Goal: Information Seeking & Learning: Learn about a topic

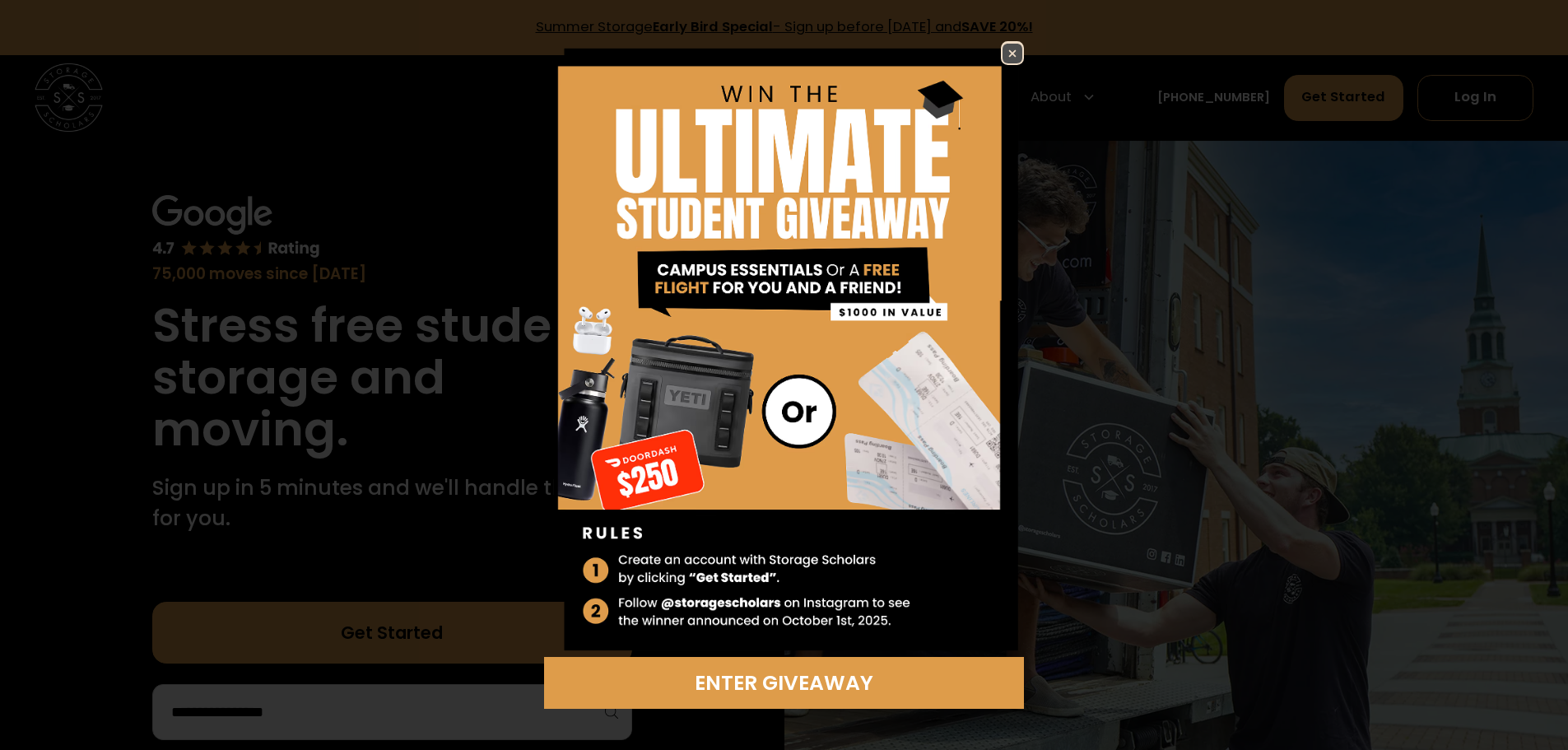
click at [1012, 47] on img at bounding box center [1012, 53] width 20 height 20
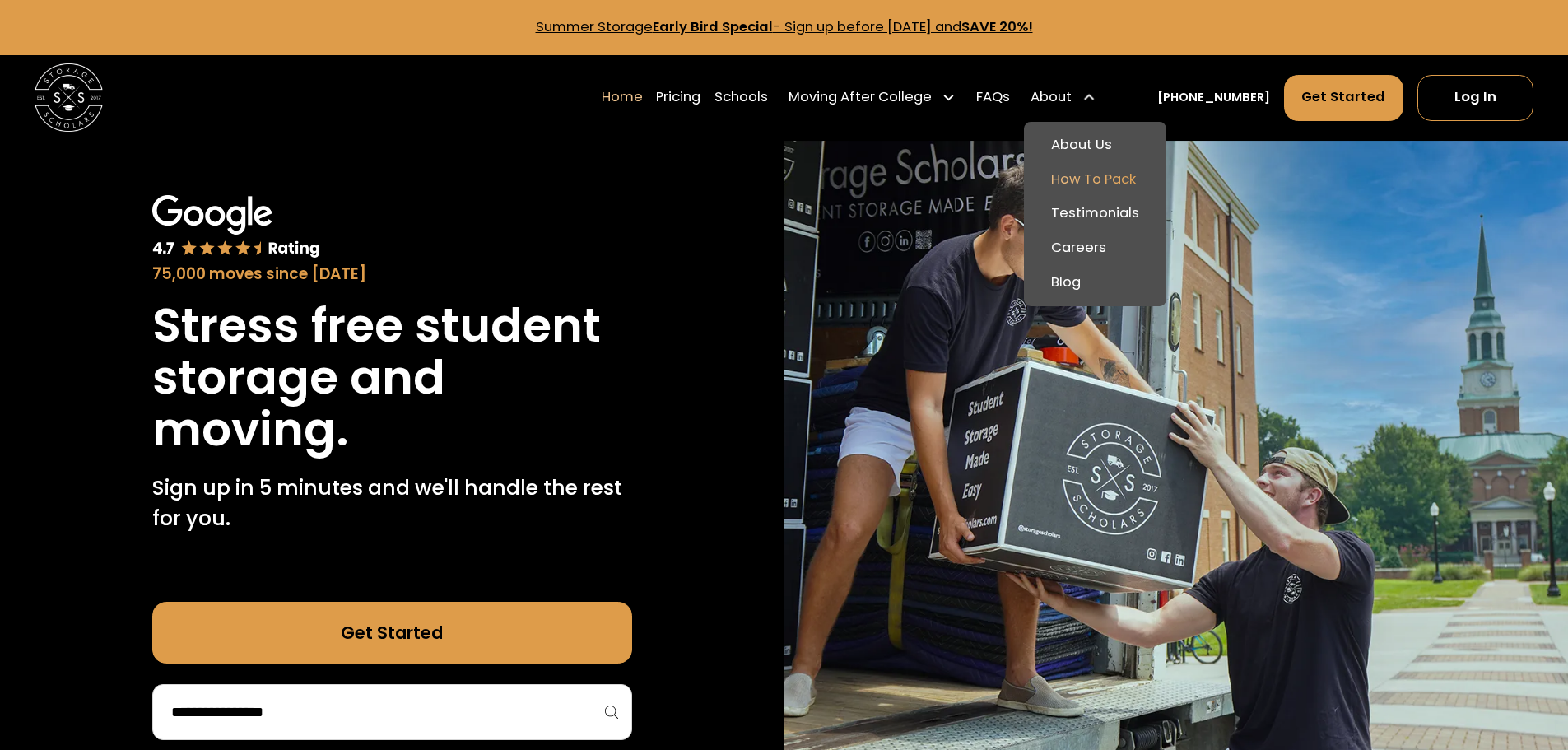
click at [1134, 181] on link "How To Pack" at bounding box center [1095, 180] width 129 height 34
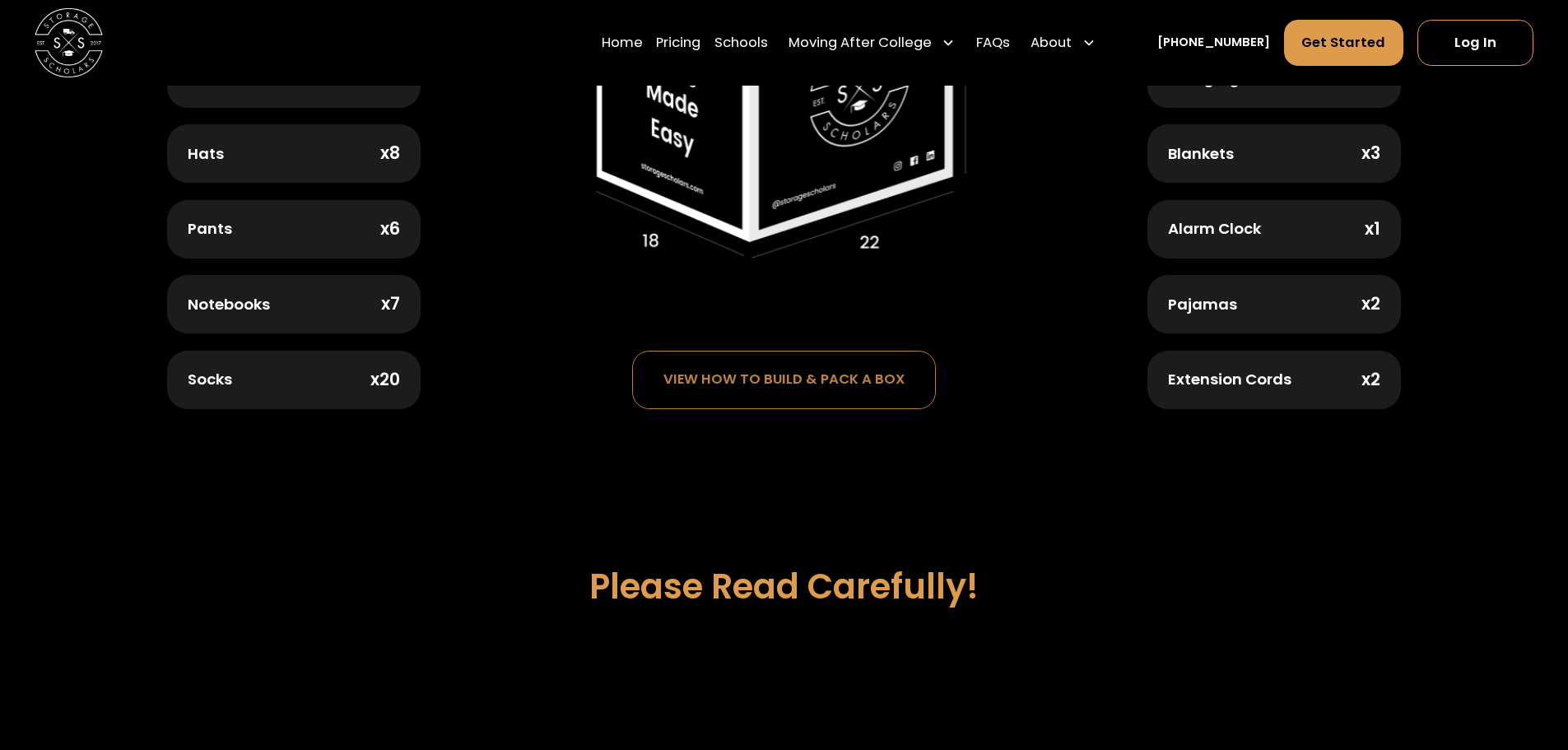
scroll to position [1236, 0]
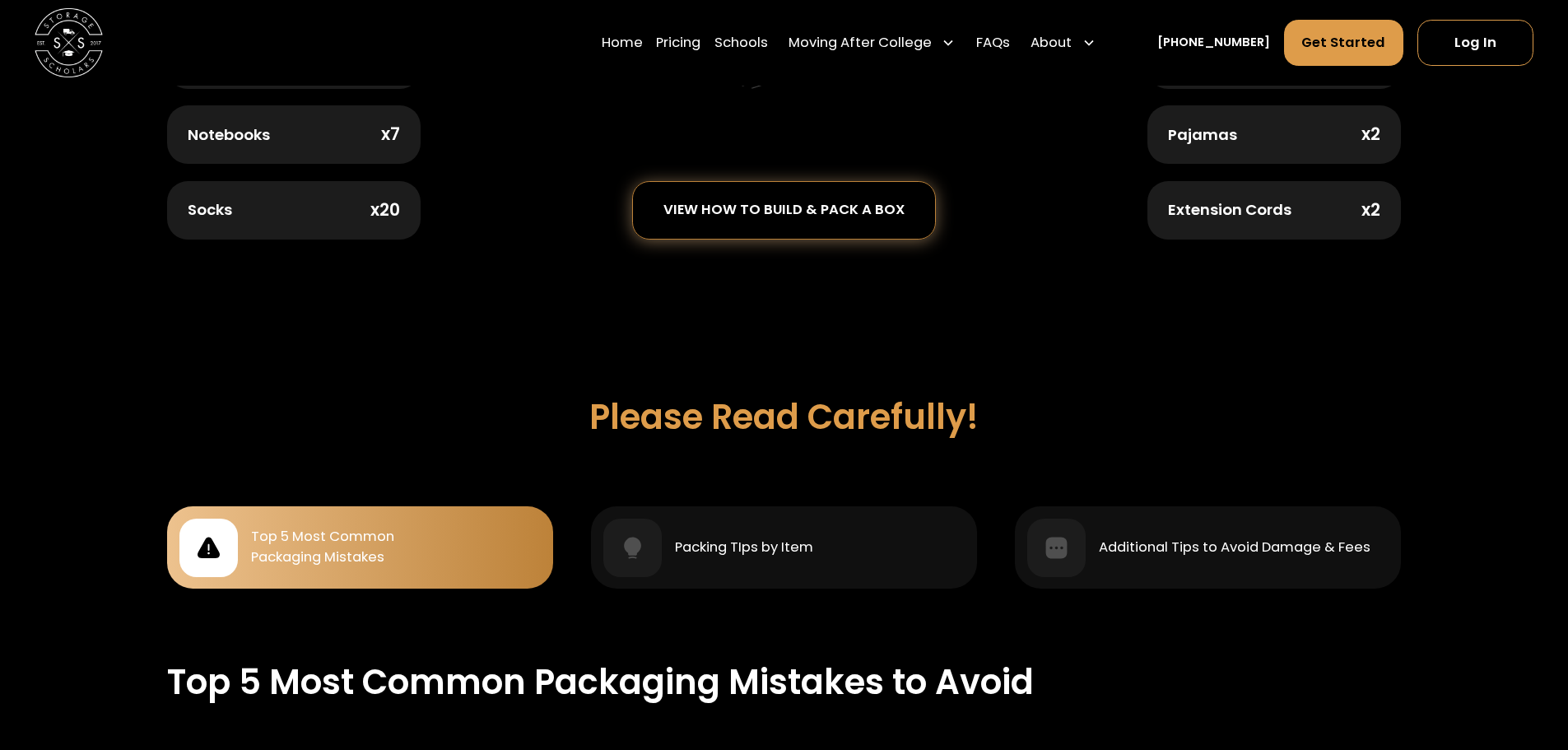
click at [858, 203] on div "view how to build & pack a box" at bounding box center [783, 210] width 241 height 15
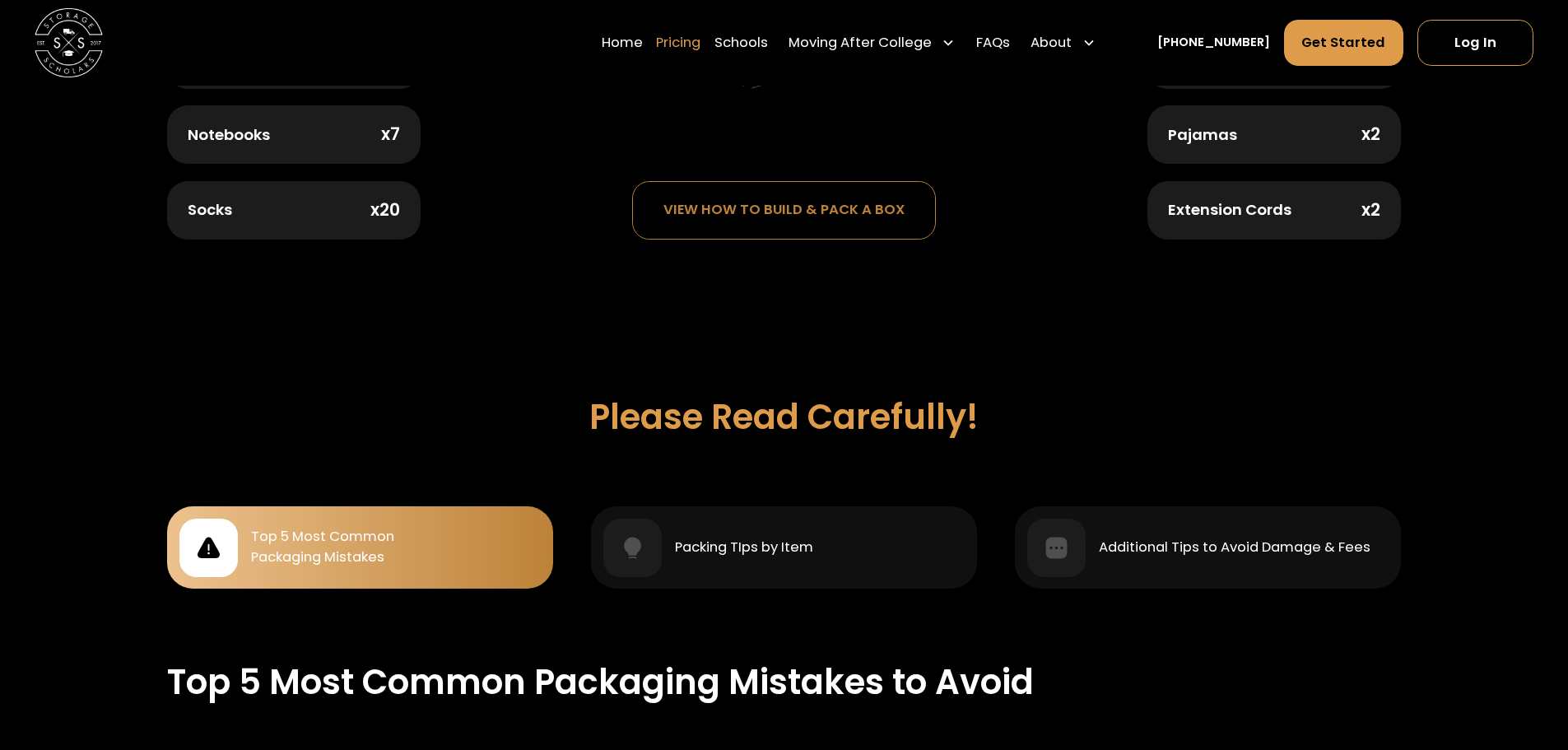
click at [696, 41] on link "Pricing" at bounding box center [679, 42] width 45 height 47
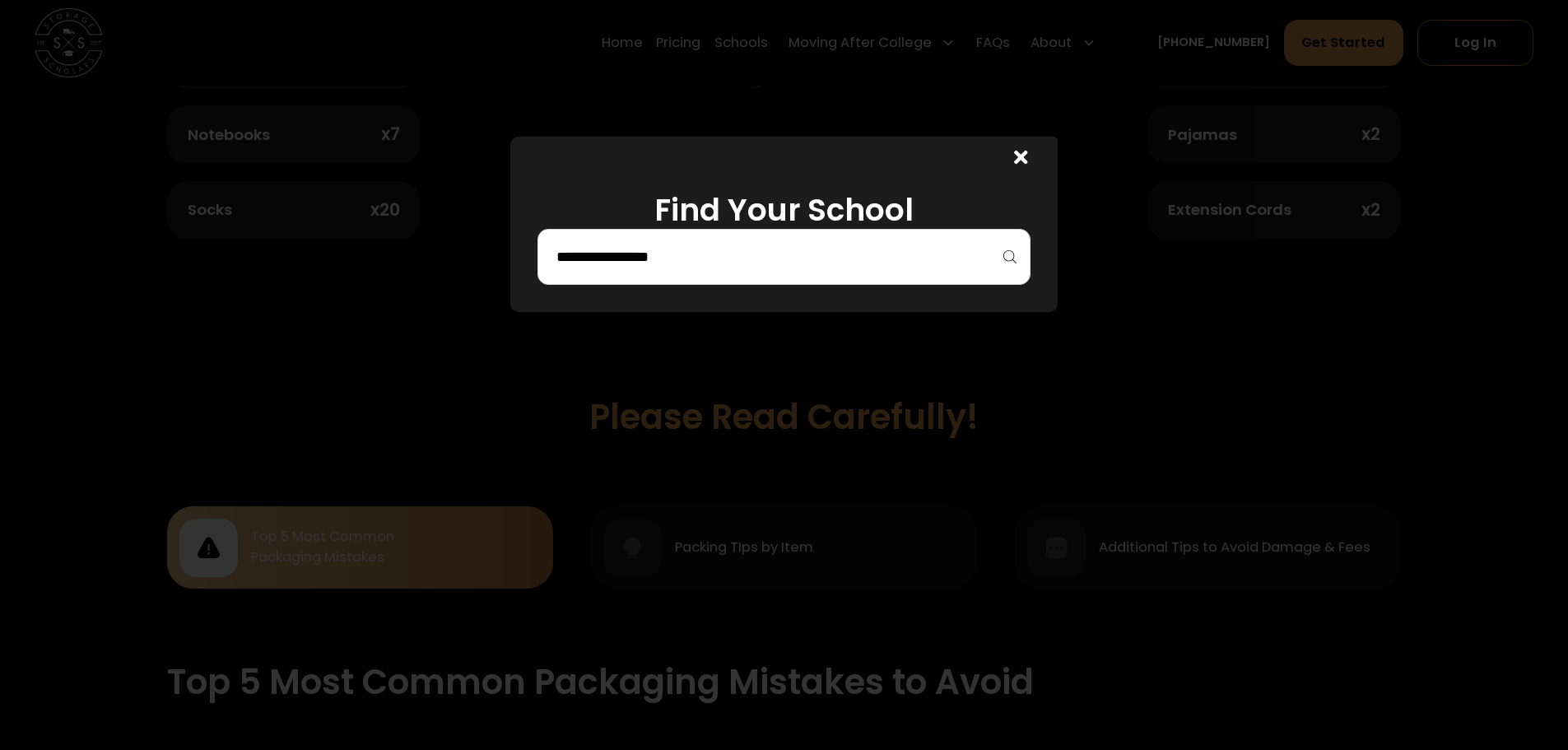
click at [1022, 154] on icon at bounding box center [1021, 157] width 14 height 14
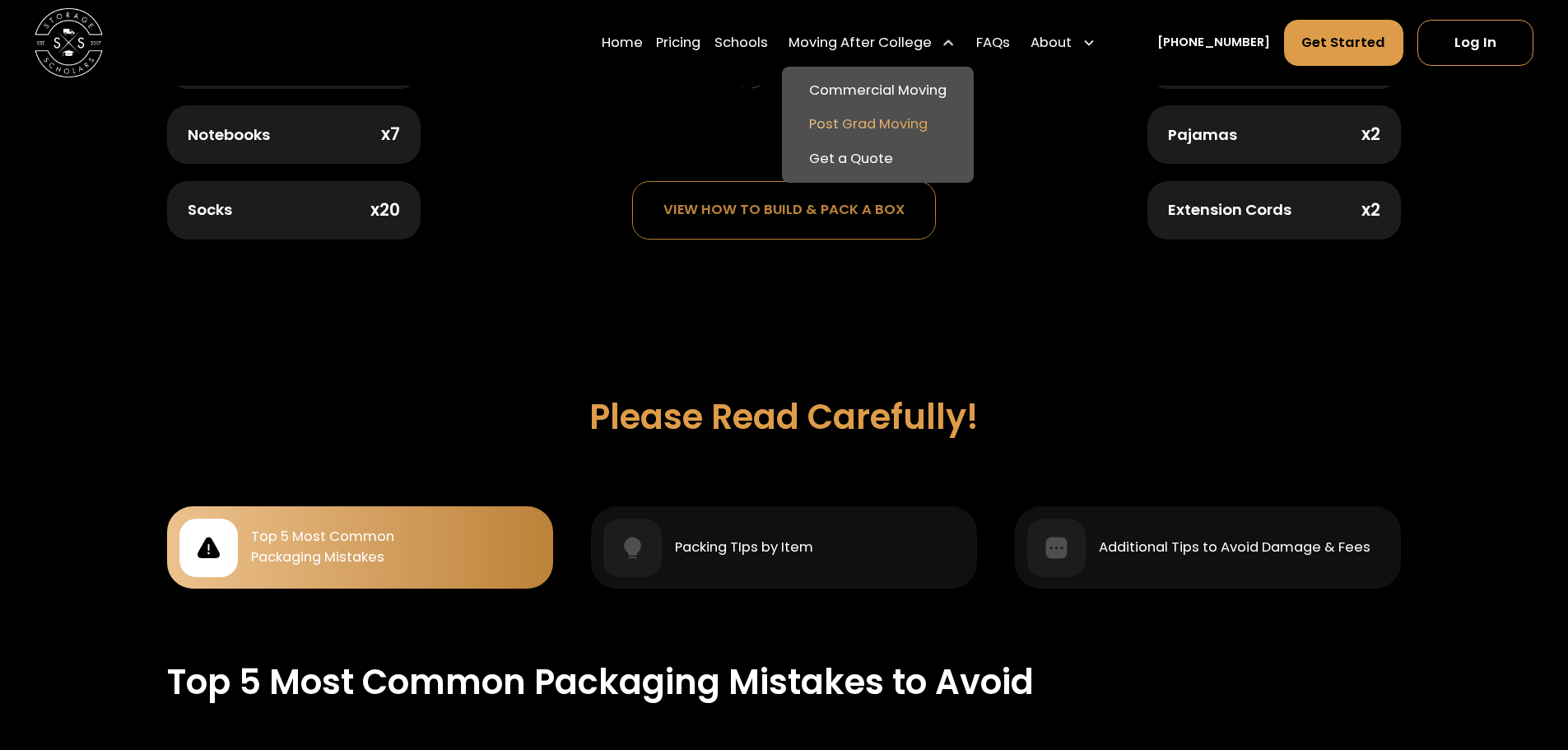
click at [893, 121] on link "Post Grad Moving" at bounding box center [878, 125] width 179 height 34
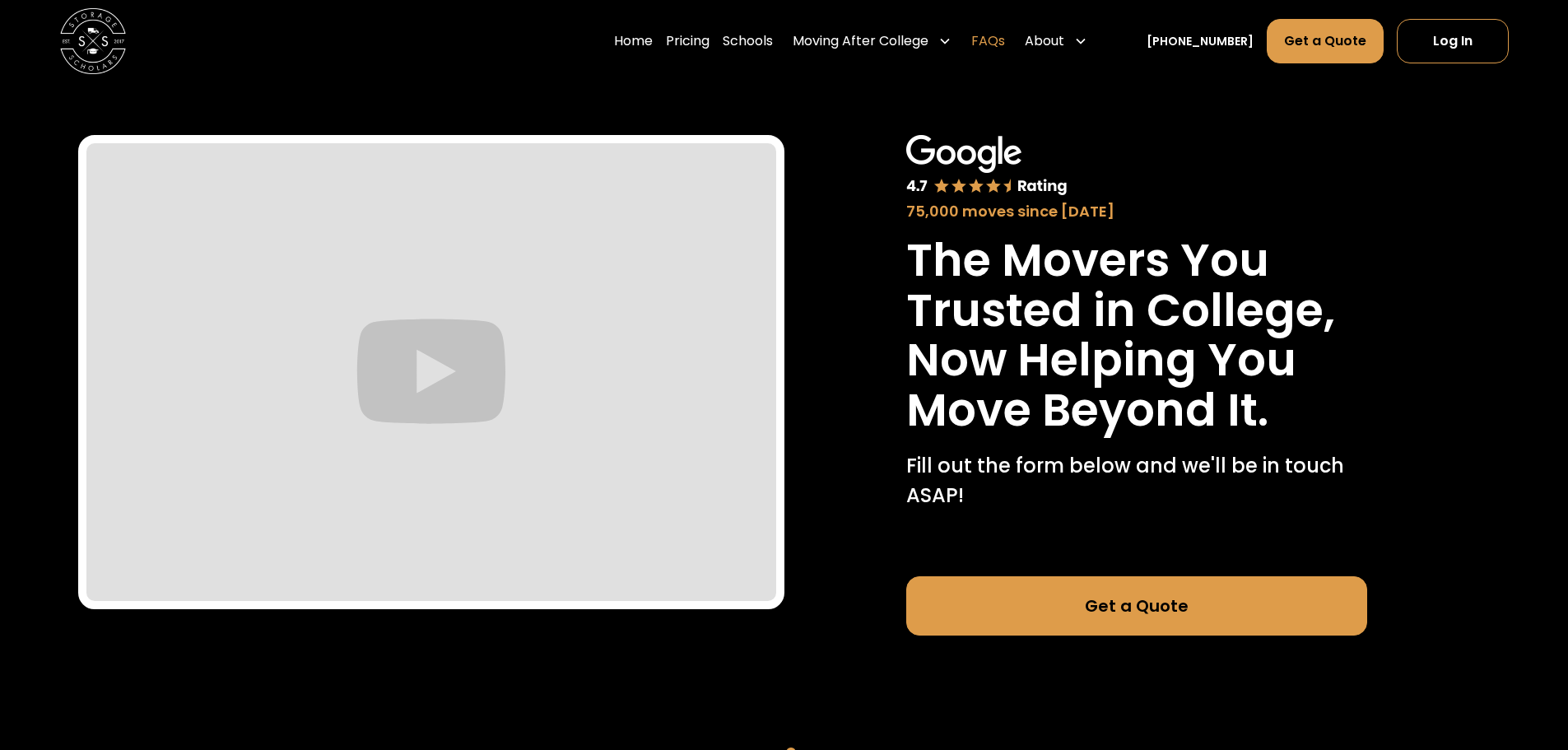
click at [1005, 33] on link "FAQs" at bounding box center [989, 41] width 33 height 47
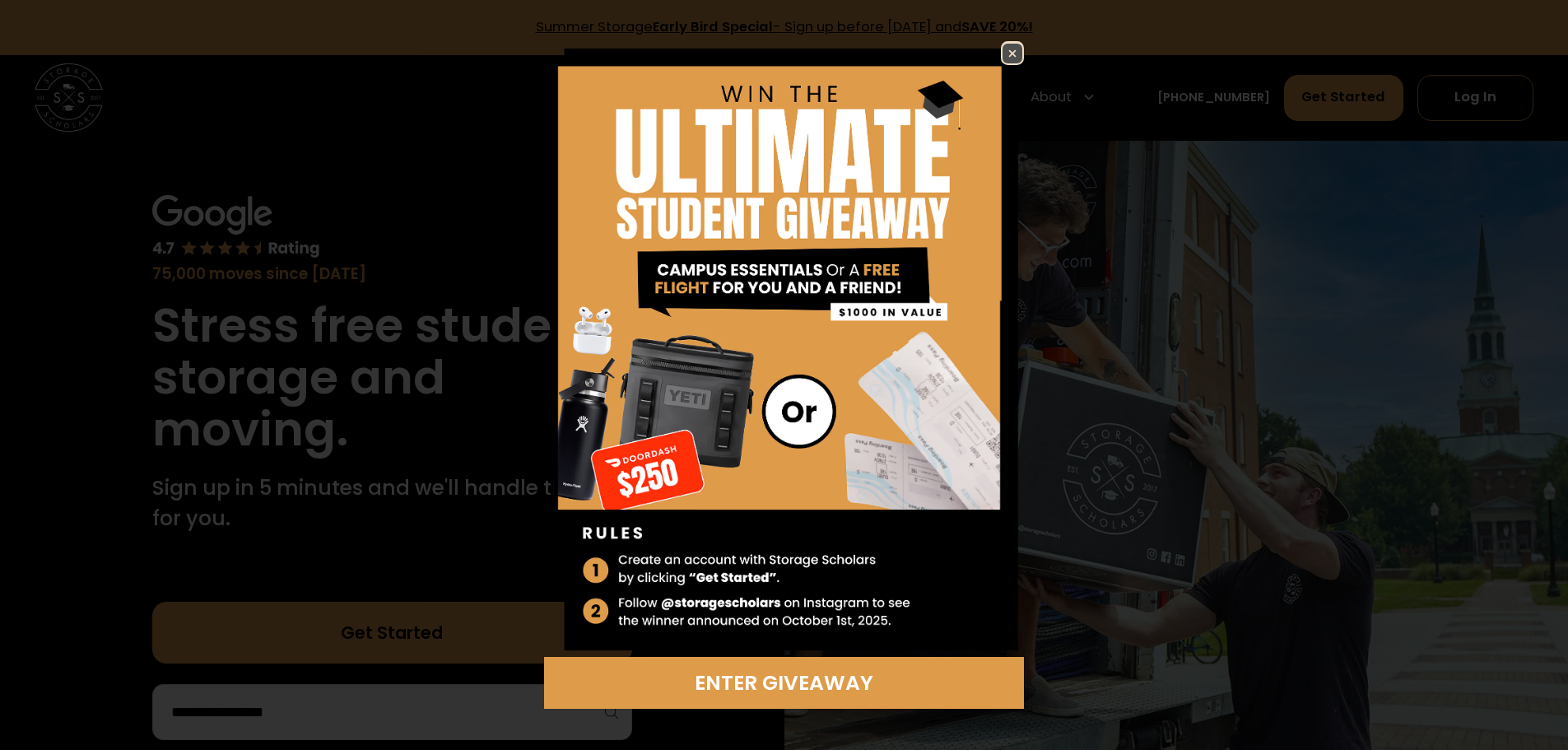
click at [1007, 53] on img at bounding box center [1012, 53] width 20 height 20
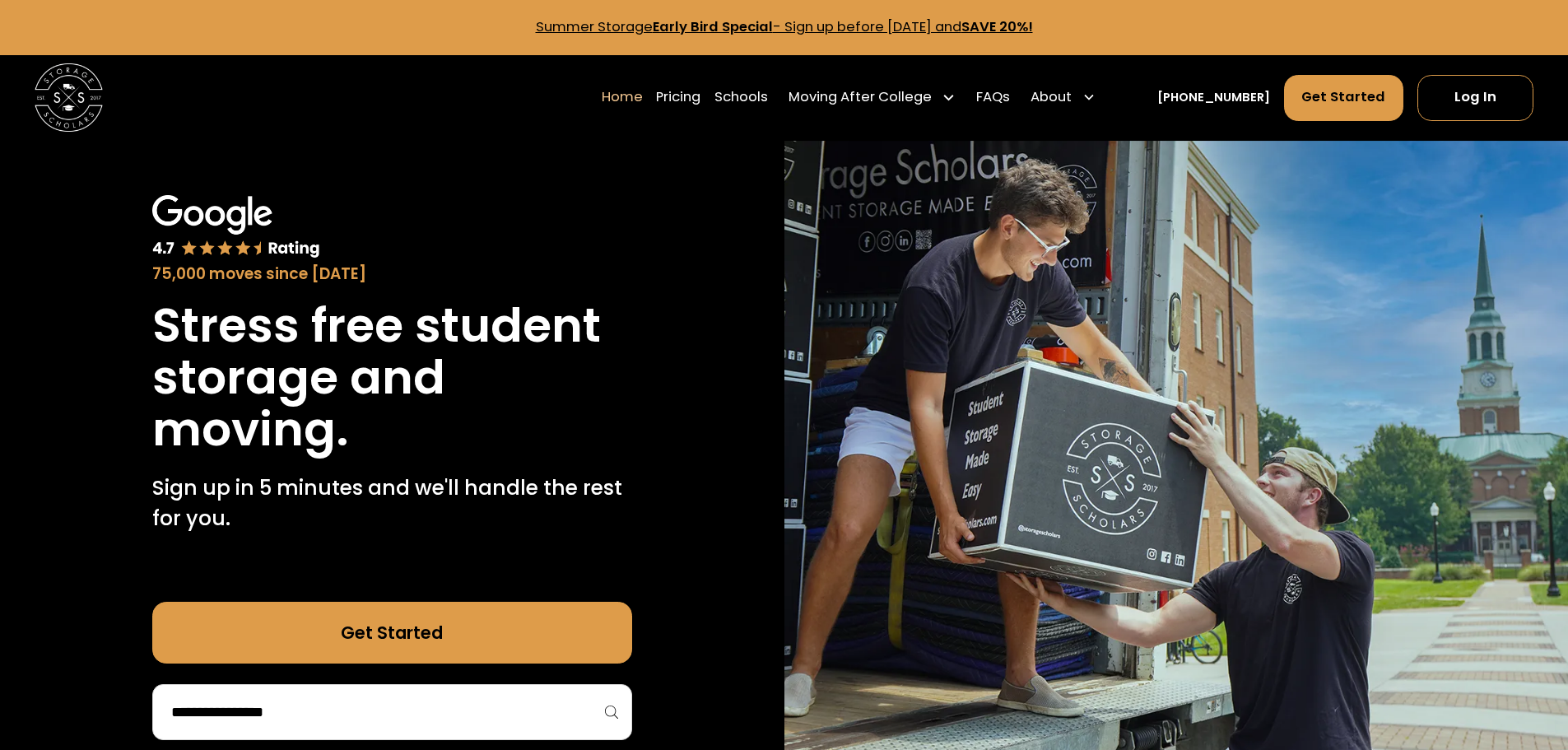
click at [246, 243] on img at bounding box center [236, 227] width 168 height 64
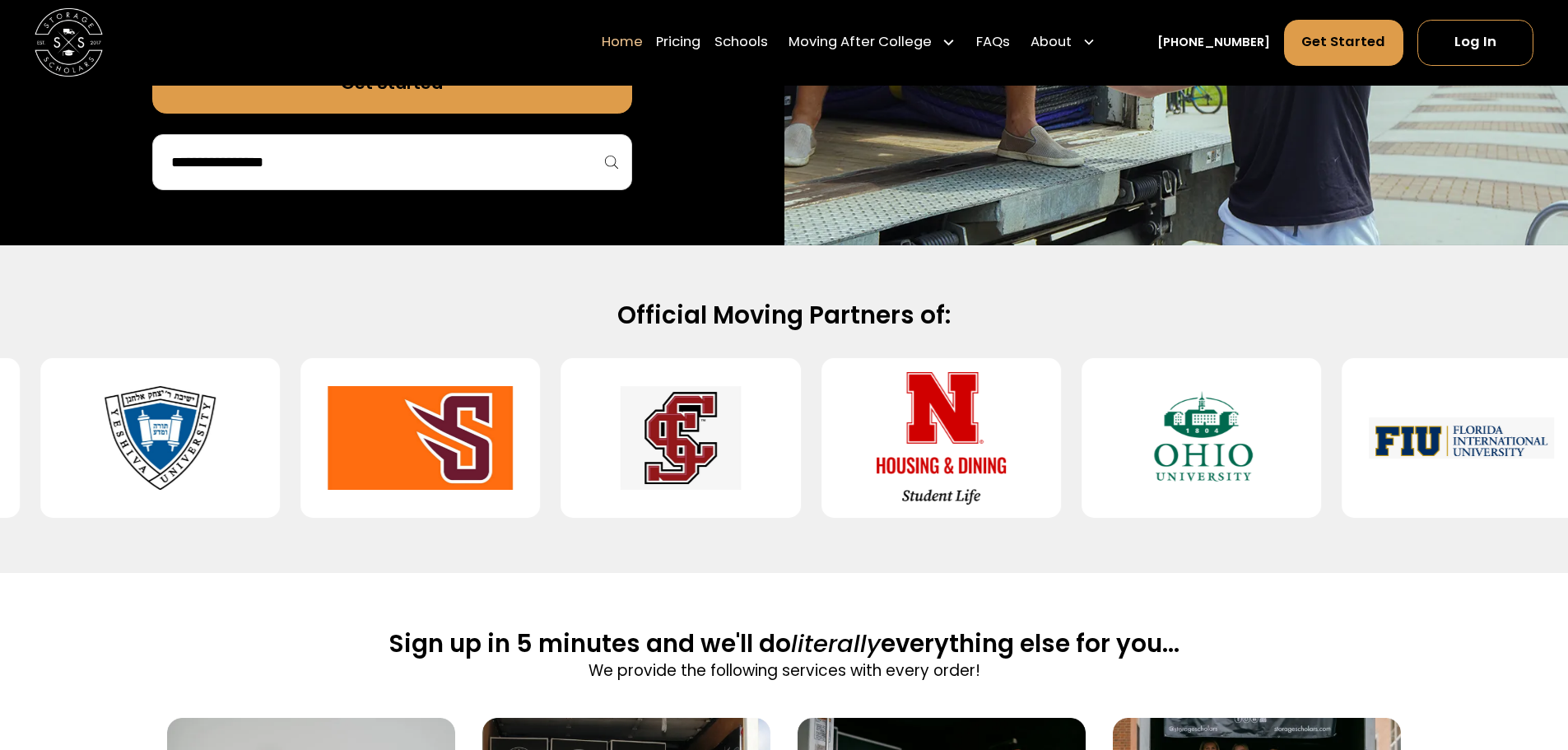
scroll to position [275, 0]
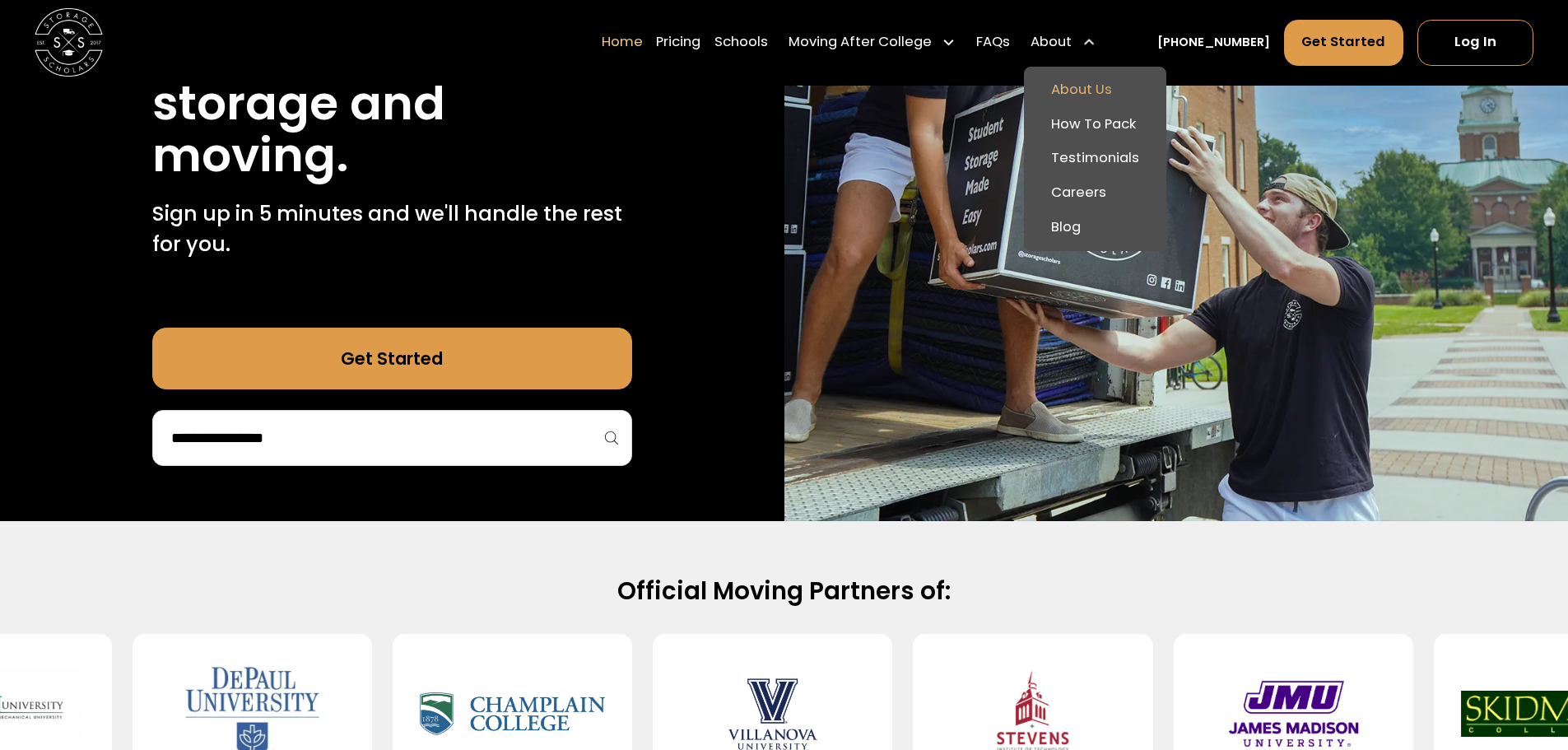
click at [1108, 92] on link "About Us" at bounding box center [1095, 90] width 129 height 34
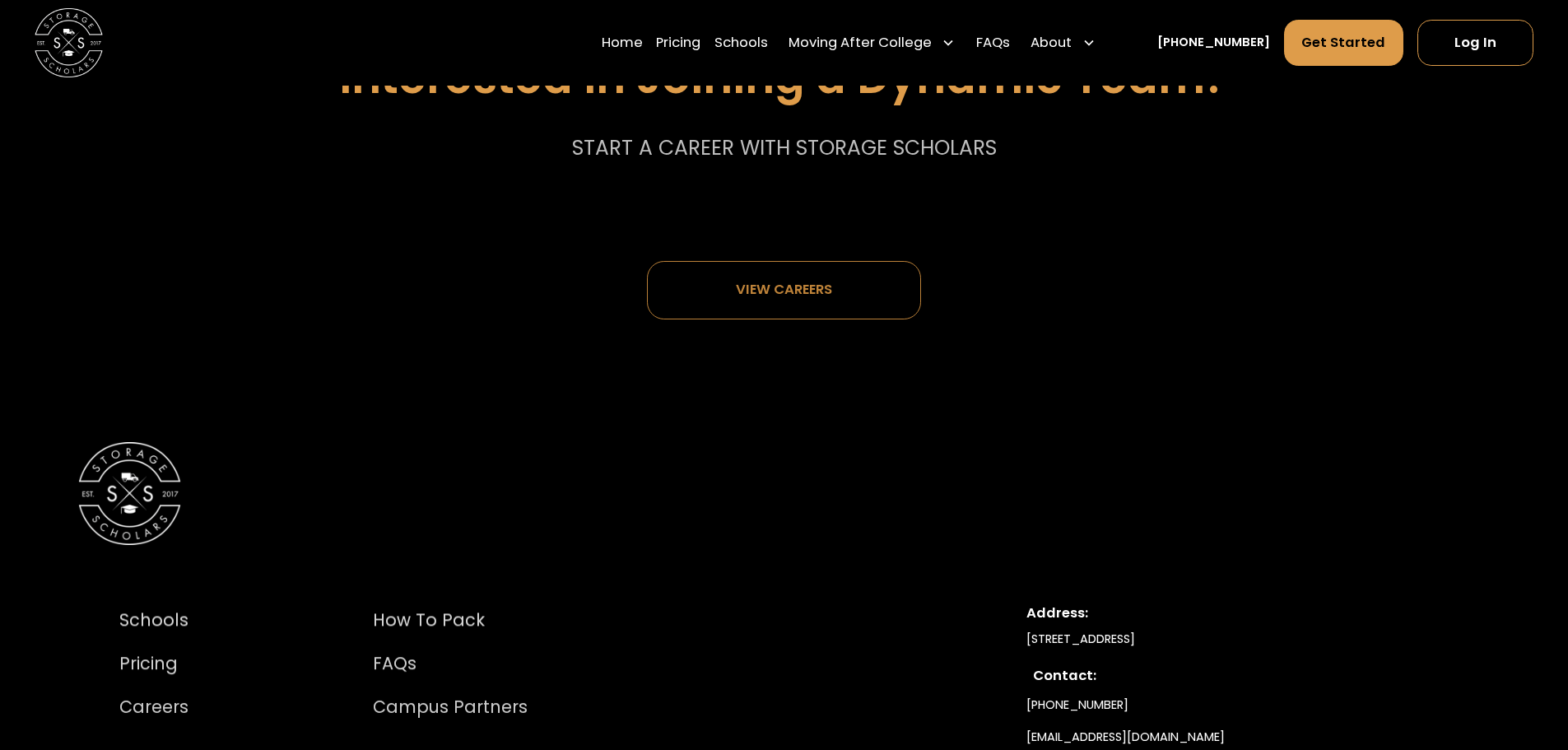
scroll to position [9304, 0]
